Goal: Navigation & Orientation: Find specific page/section

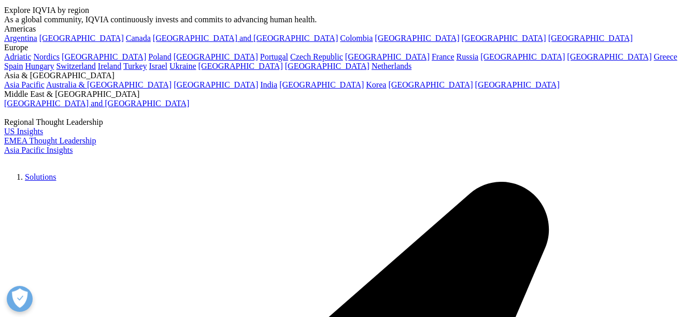
scroll to position [52, 0]
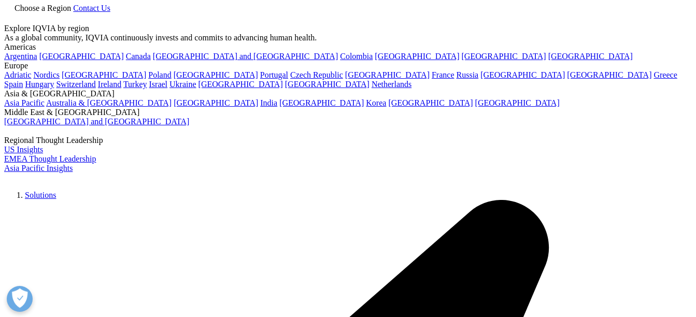
click at [60, 79] on link "Nordics" at bounding box center [46, 75] width 26 height 9
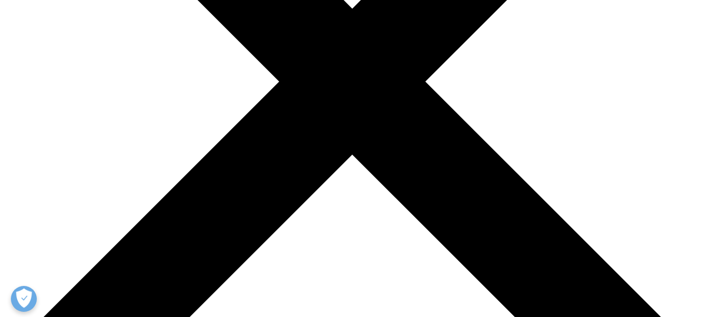
scroll to position [311, 0]
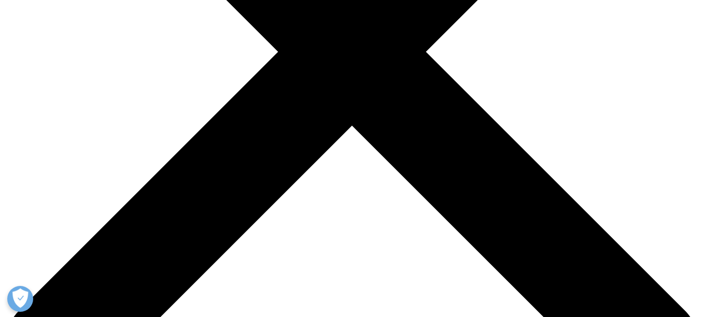
scroll to position [126, 0]
checkbox input "true"
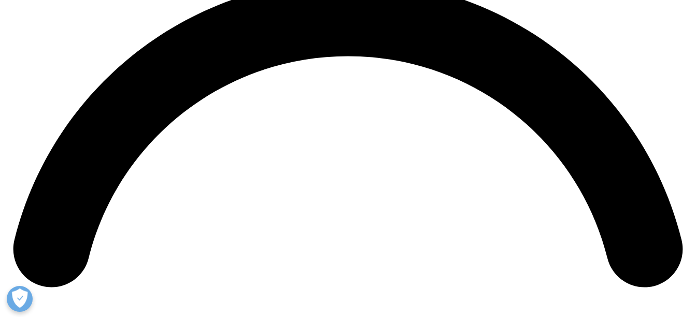
scroll to position [1400, 0]
